Goal: Task Accomplishment & Management: Manage account settings

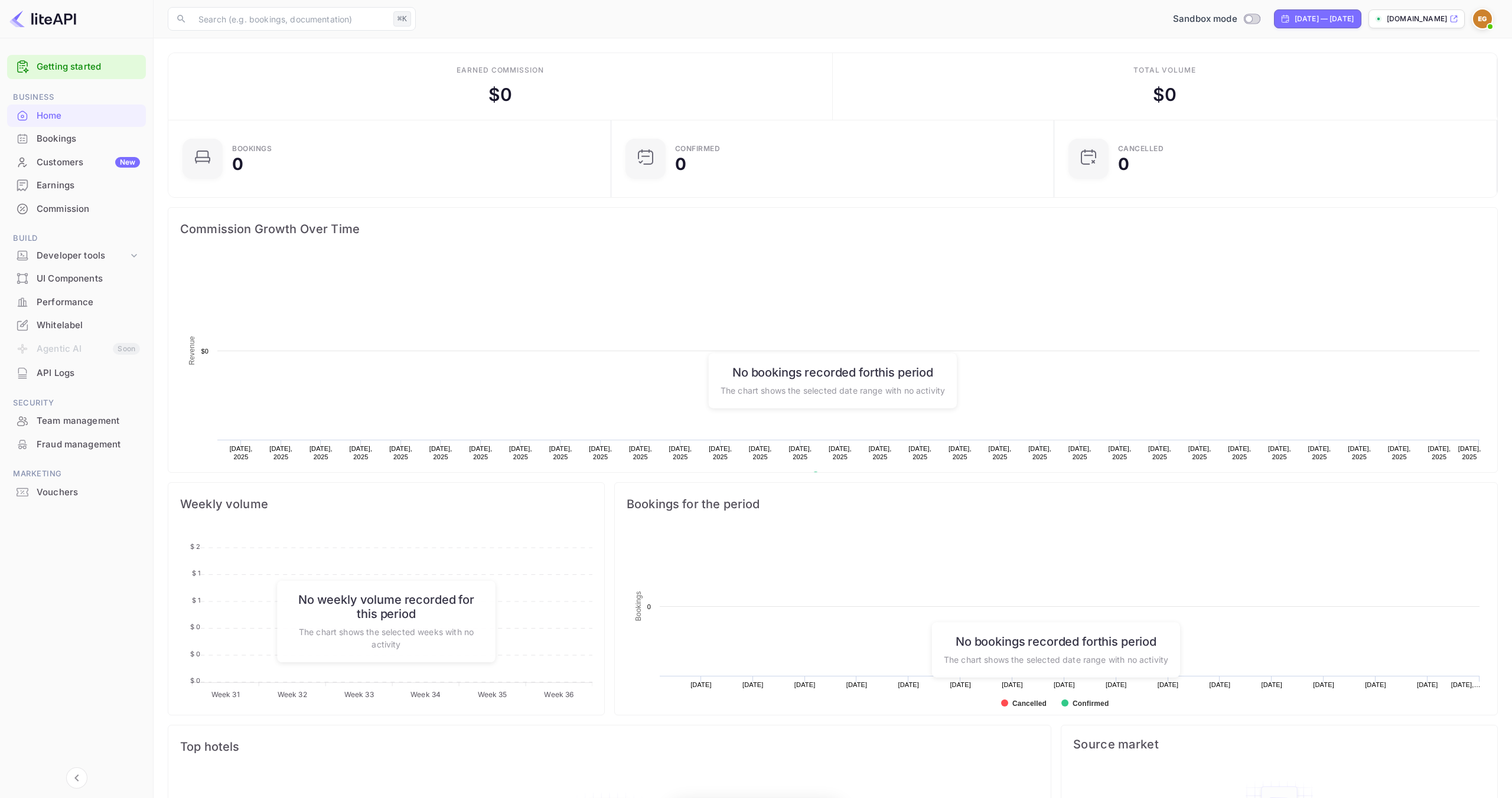
scroll to position [192, 436]
click at [1393, 21] on p "[DOMAIN_NAME]" at bounding box center [1417, 19] width 60 height 11
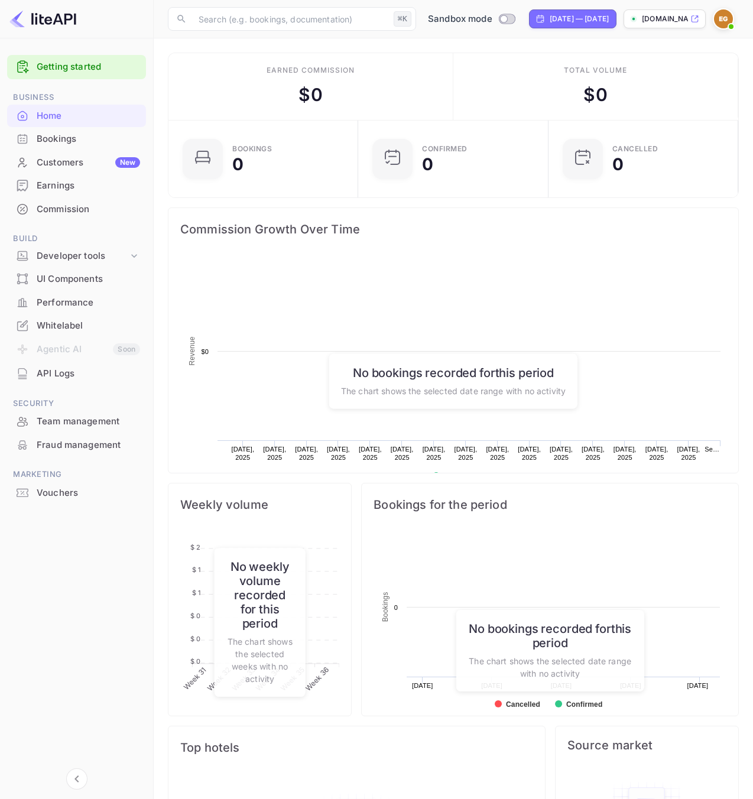
scroll to position [192, 183]
click at [674, 20] on p "[DOMAIN_NAME]" at bounding box center [665, 19] width 46 height 11
click at [71, 322] on div "Whitelabel" at bounding box center [88, 326] width 103 height 14
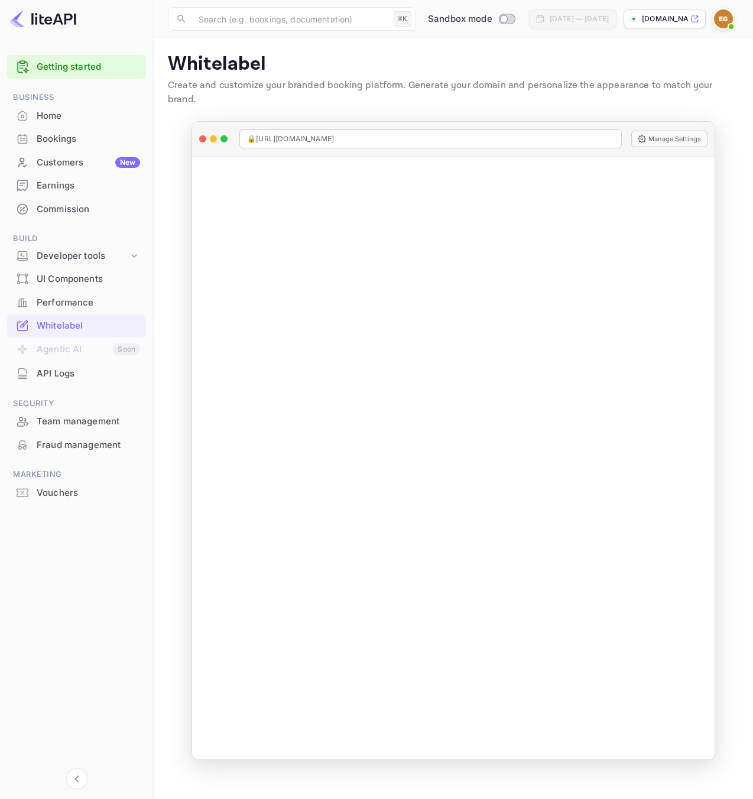
click at [680, 18] on p "[DOMAIN_NAME]" at bounding box center [665, 19] width 46 height 11
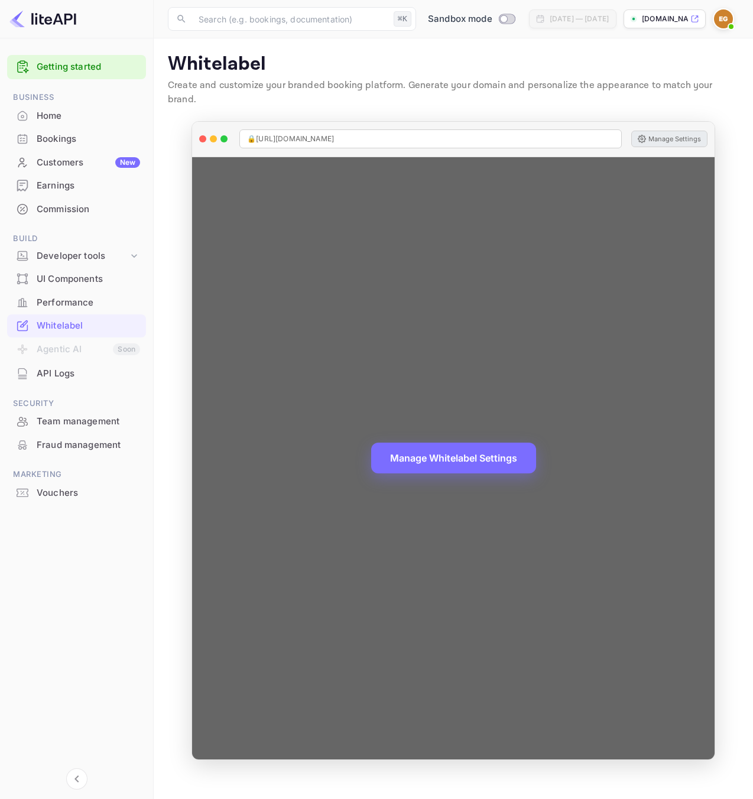
click at [663, 131] on button "Manage Settings" at bounding box center [669, 139] width 76 height 17
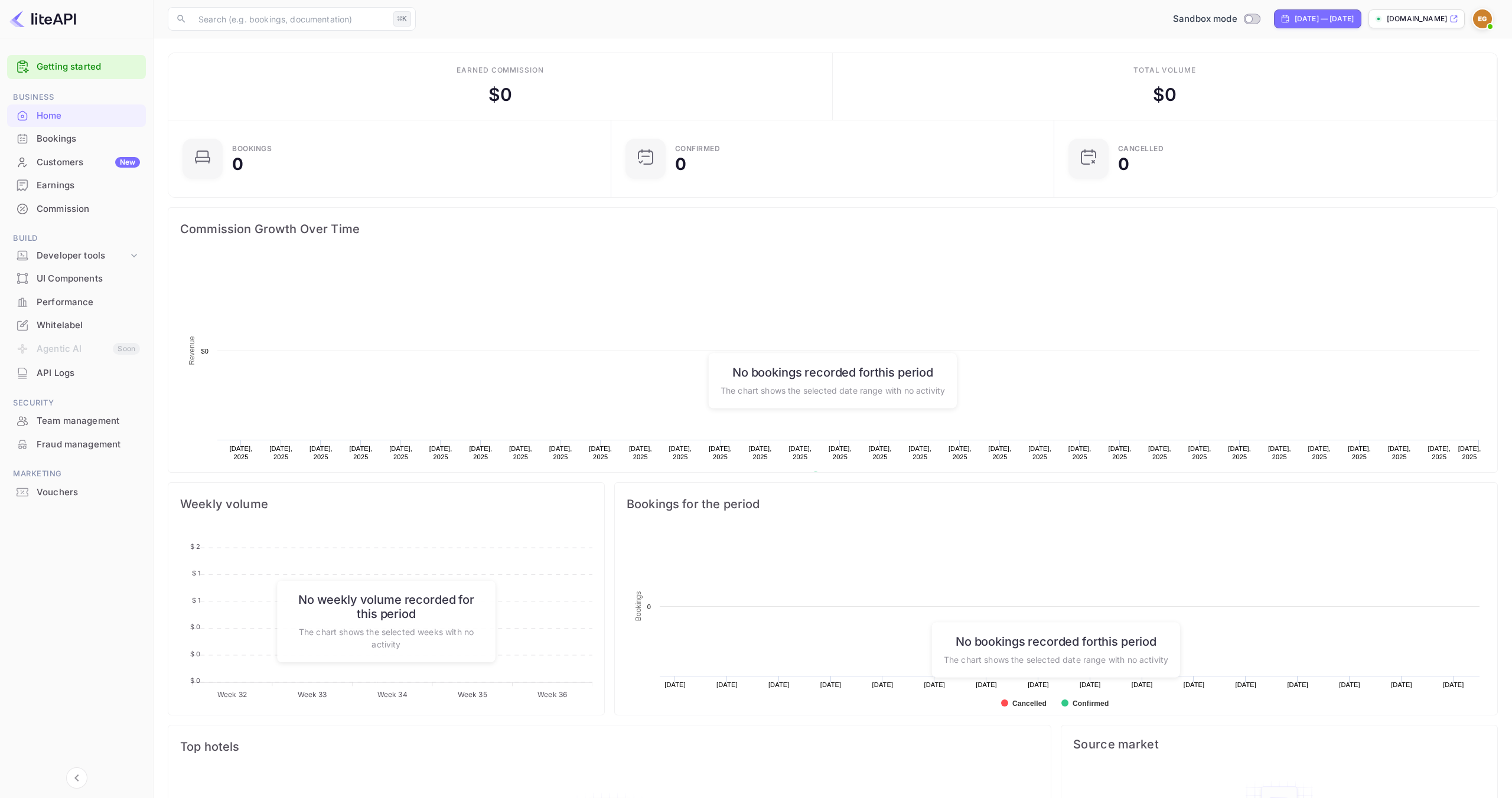
scroll to position [192, 436]
click at [1421, 22] on p "[DOMAIN_NAME]" at bounding box center [1417, 19] width 60 height 11
click at [90, 330] on div "Whitelabel" at bounding box center [88, 326] width 103 height 14
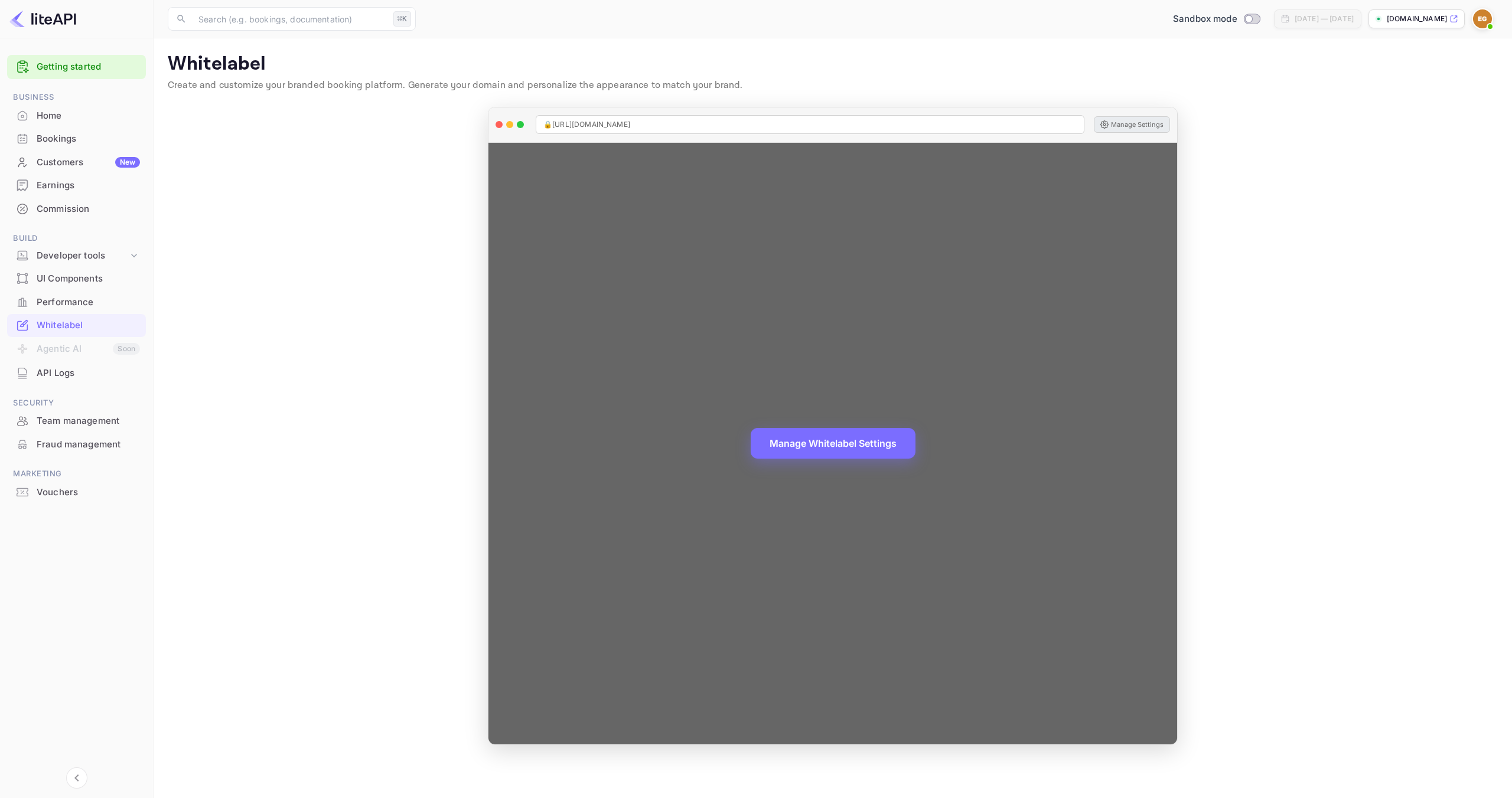
click at [1135, 120] on button "Manage Settings" at bounding box center [1132, 124] width 76 height 17
